Goal: Find contact information: Find contact information

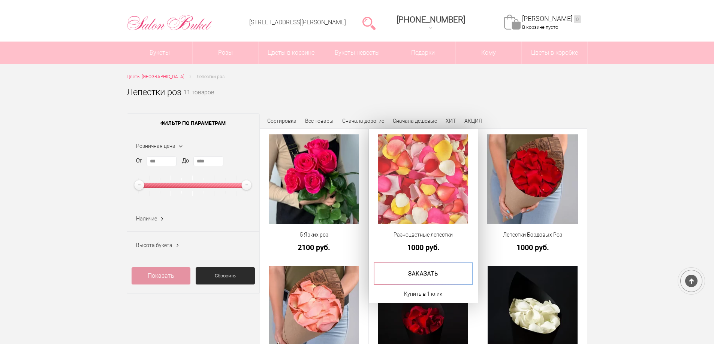
scroll to position [75, 0]
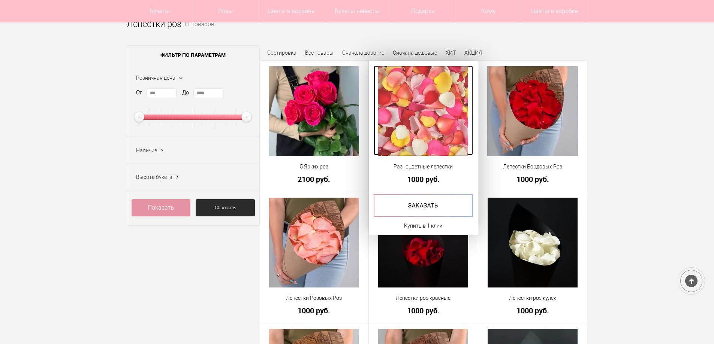
click at [434, 122] on img at bounding box center [423, 111] width 90 height 90
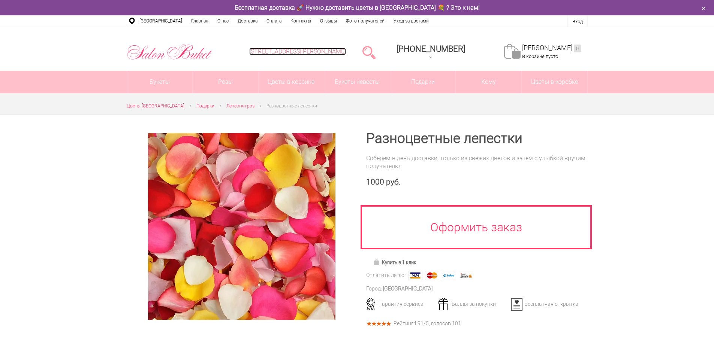
click at [337, 51] on link "[STREET_ADDRESS][PERSON_NAME]" at bounding box center [297, 51] width 97 height 7
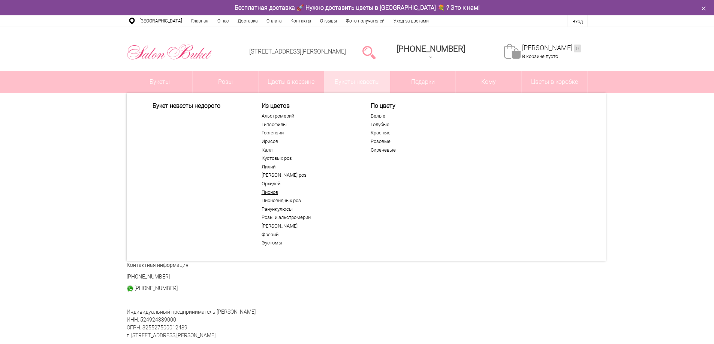
scroll to position [6, 0]
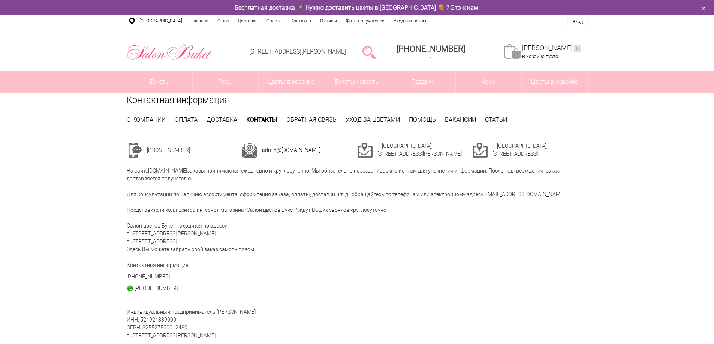
drag, startPoint x: 358, startPoint y: 48, endPoint x: 313, endPoint y: 48, distance: 45.3
click at [313, 48] on li "[STREET_ADDRESS][PERSON_NAME]" at bounding box center [297, 52] width 110 height 38
copy link "л. Ванеева, д. 19"
